Goal: Information Seeking & Learning: Learn about a topic

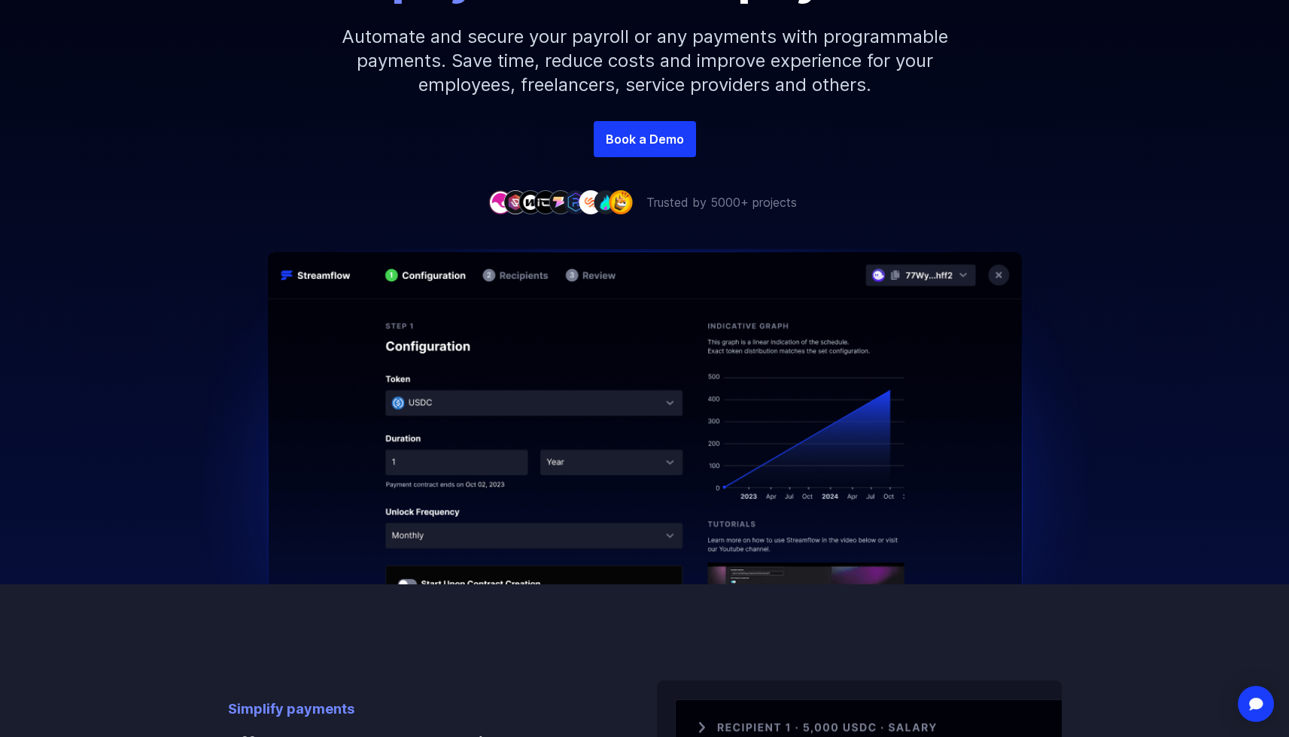
scroll to position [376, 0]
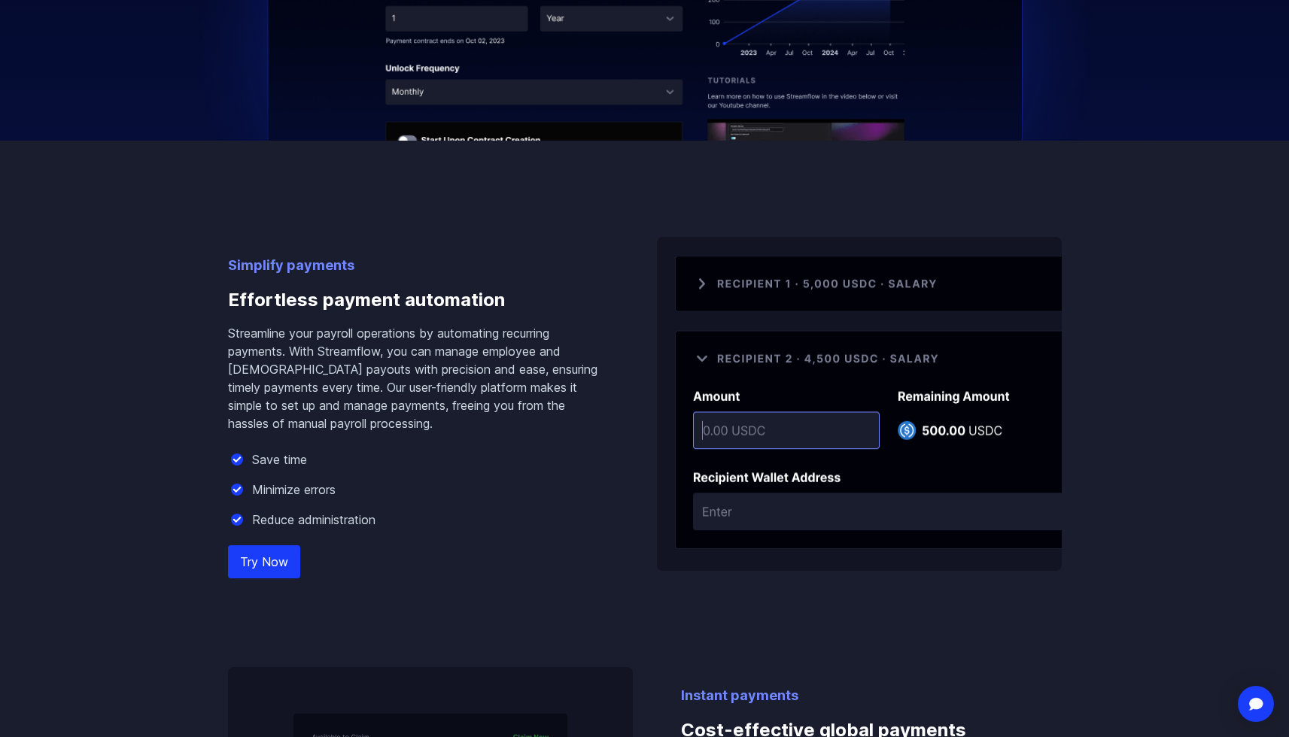
scroll to position [670, 0]
